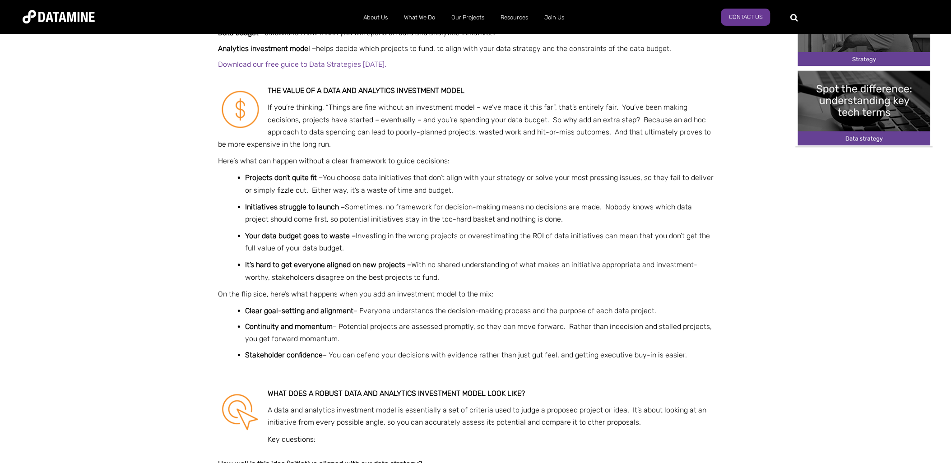
scroll to position [602, 0]
click at [932, 14] on img at bounding box center [937, 14] width 19 height 19
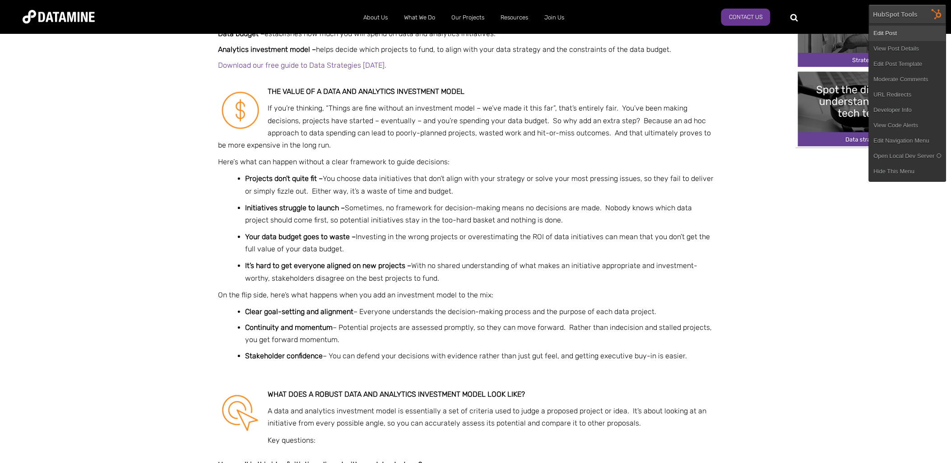
click at [900, 28] on link "Edit Post" at bounding box center [908, 33] width 77 height 15
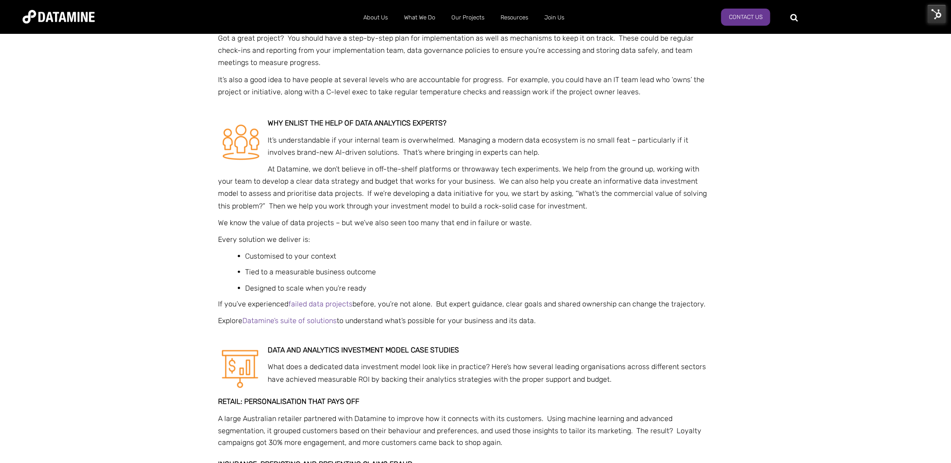
scroll to position [1400, 0]
